Goal: Information Seeking & Learning: Learn about a topic

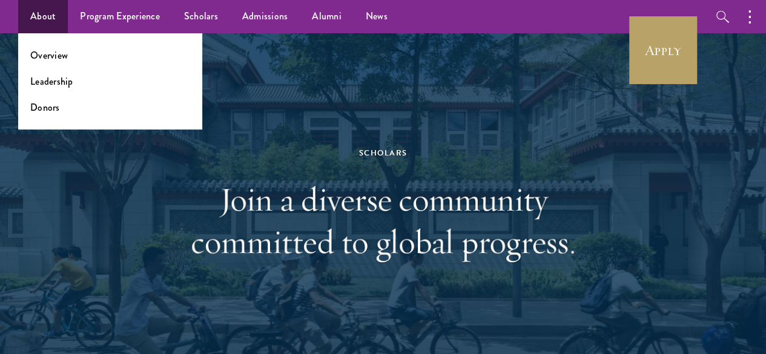
click at [69, 61] on li "Overview" at bounding box center [110, 55] width 160 height 14
click at [55, 56] on link "Overview" at bounding box center [49, 55] width 38 height 14
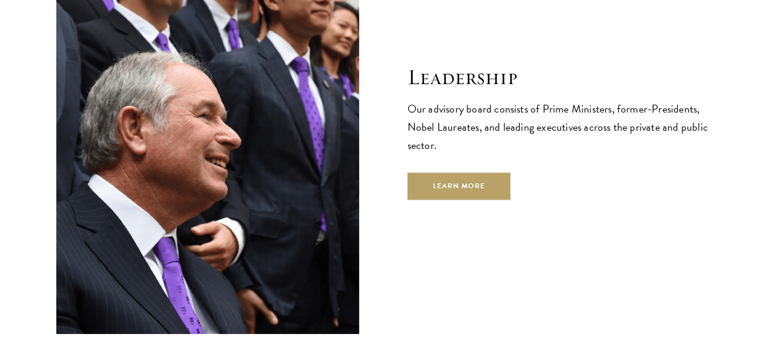
scroll to position [4110, 0]
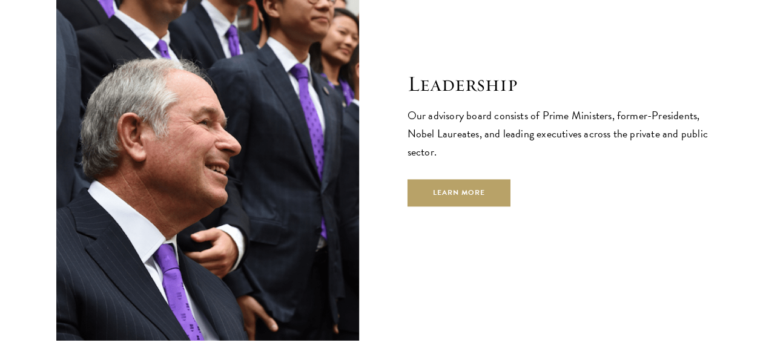
drag, startPoint x: 773, startPoint y: 22, endPoint x: 775, endPoint y: 279, distance: 256.8
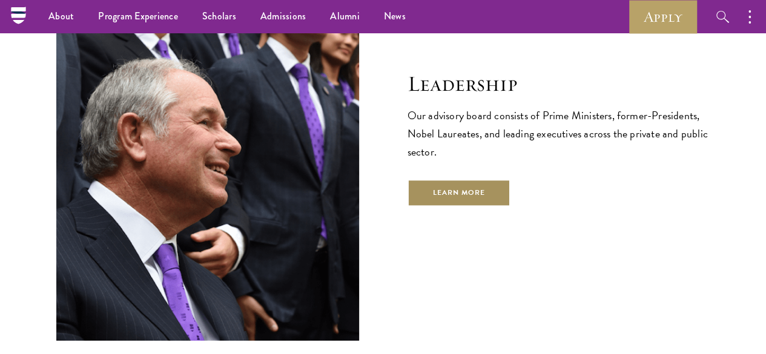
click at [493, 179] on link "Learn More" at bounding box center [460, 192] width 104 height 27
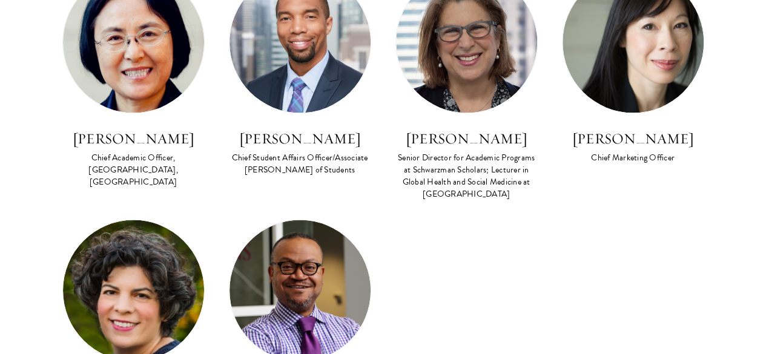
scroll to position [1090, 0]
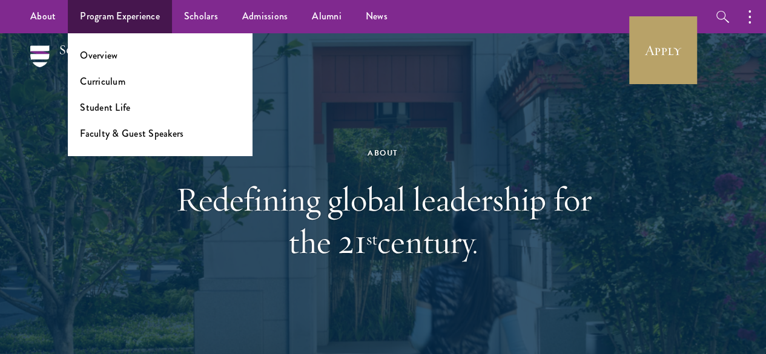
click at [108, 65] on ul "Overview Curriculum Student Life Faculty & Guest Speakers" at bounding box center [160, 94] width 184 height 122
click at [104, 60] on link "Overview" at bounding box center [99, 55] width 38 height 14
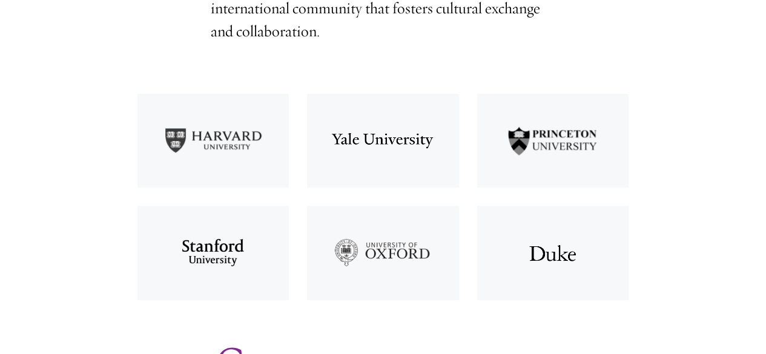
scroll to position [484, 0]
